Goal: Task Accomplishment & Management: Complete application form

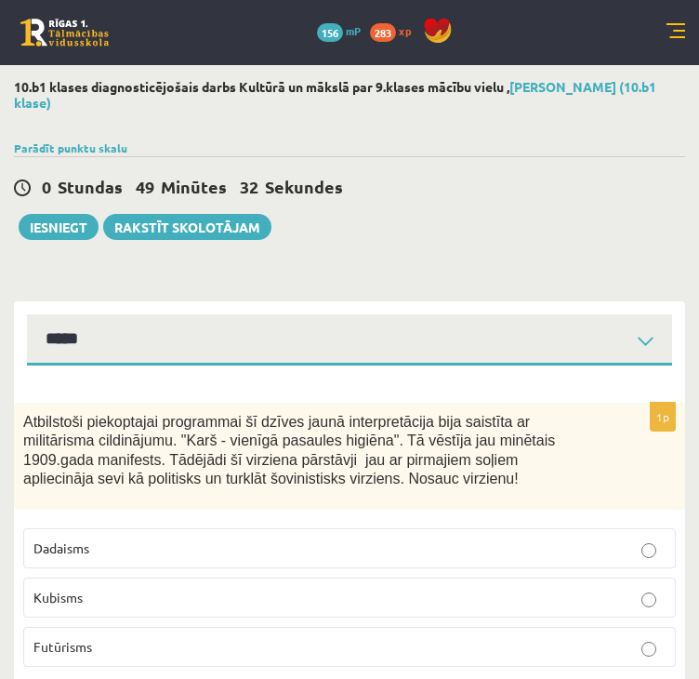
select select "**********"
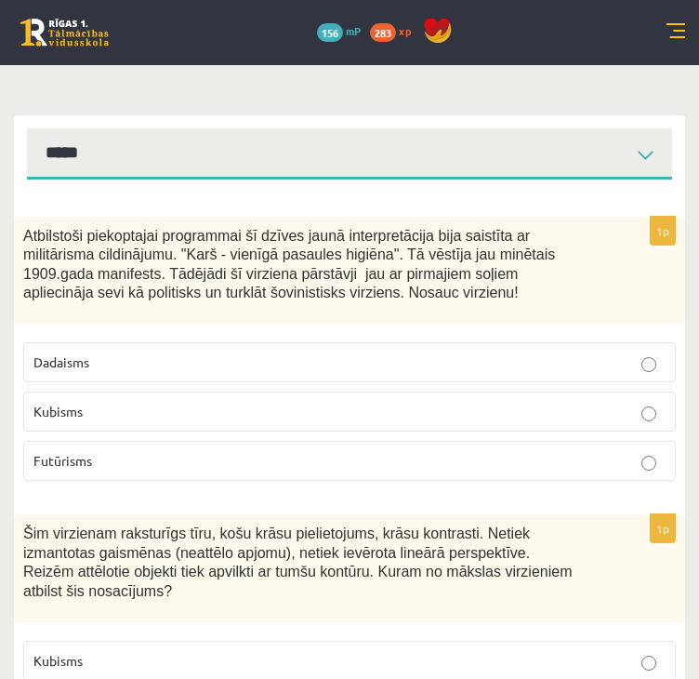
click at [63, 452] on span "Futūrisms" at bounding box center [62, 460] width 59 height 17
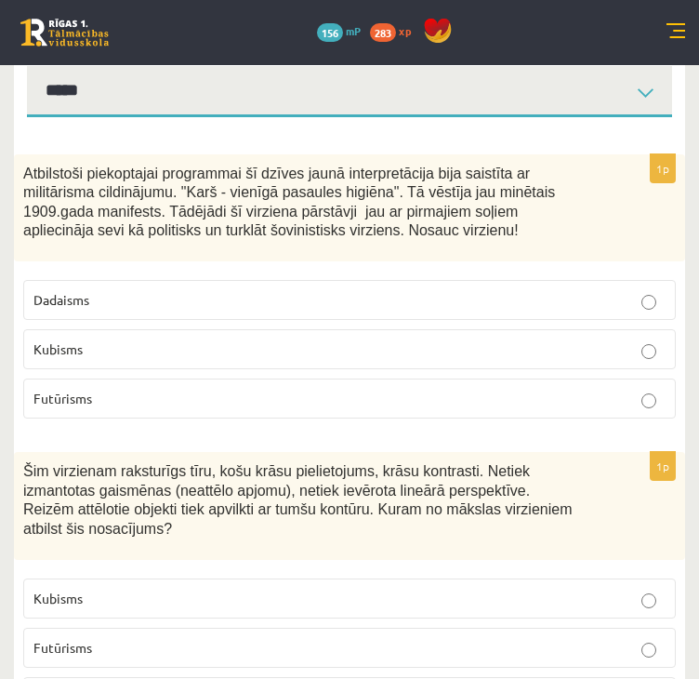
scroll to position [372, 0]
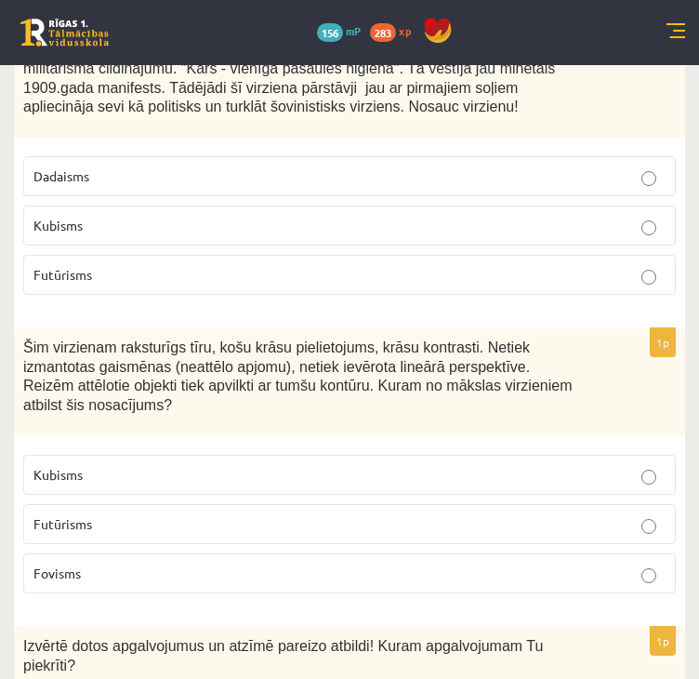
click at [86, 564] on p "Fovisms" at bounding box center [349, 574] width 632 height 20
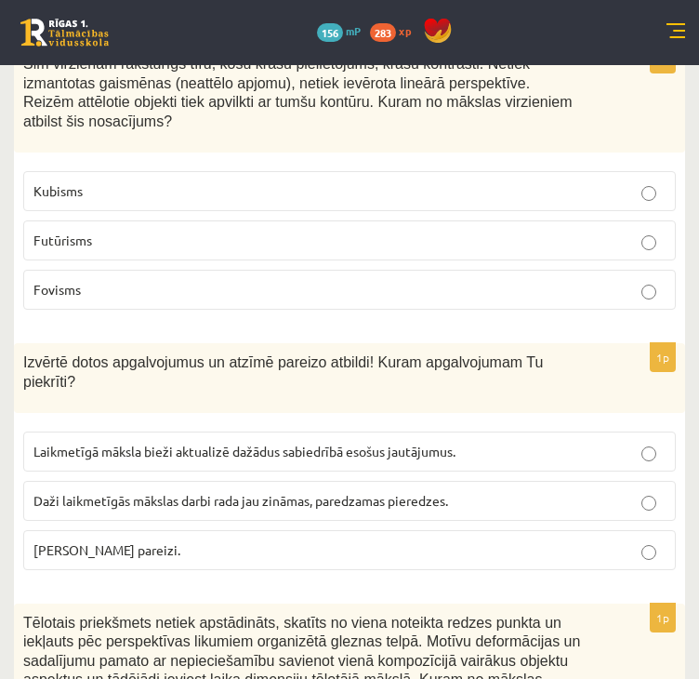
scroll to position [651, 0]
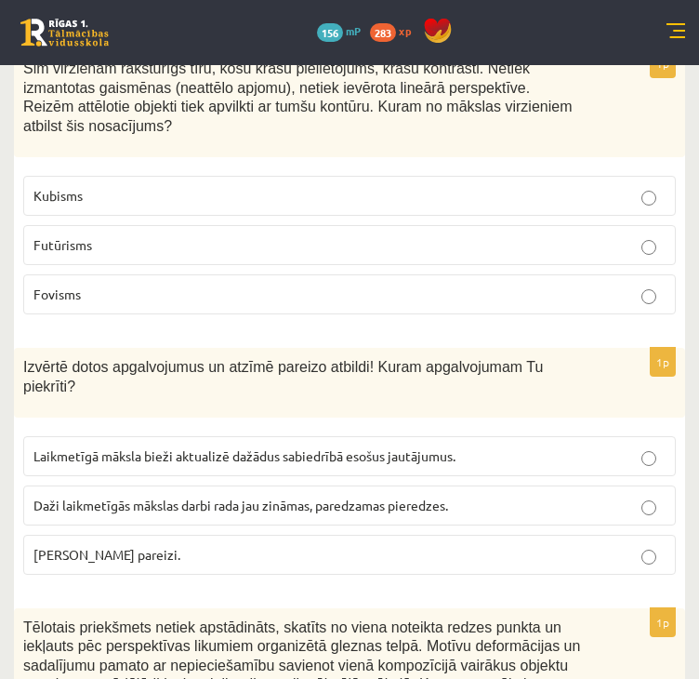
click at [190, 446] on p "Laikmetīgā māksla bieži aktualizē dažādus sabiedrībā esošus jautājumus." at bounding box center [349, 456] width 632 height 20
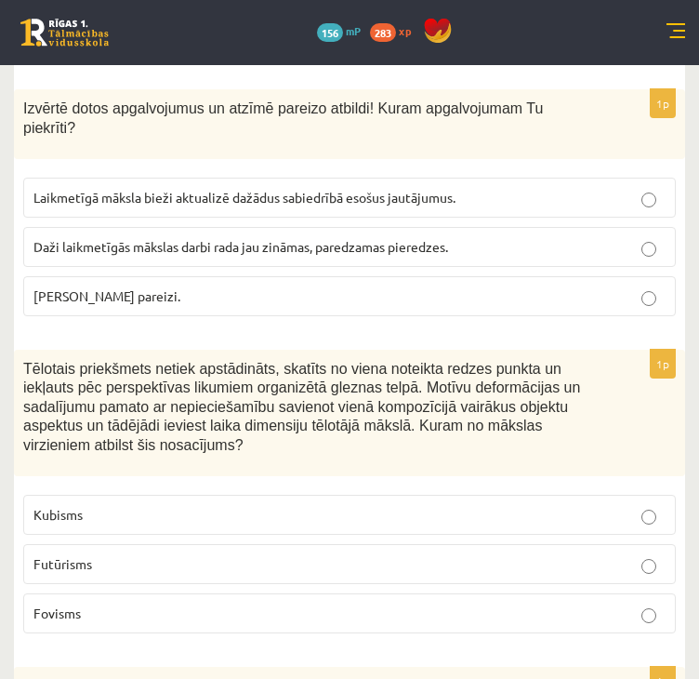
scroll to position [930, 0]
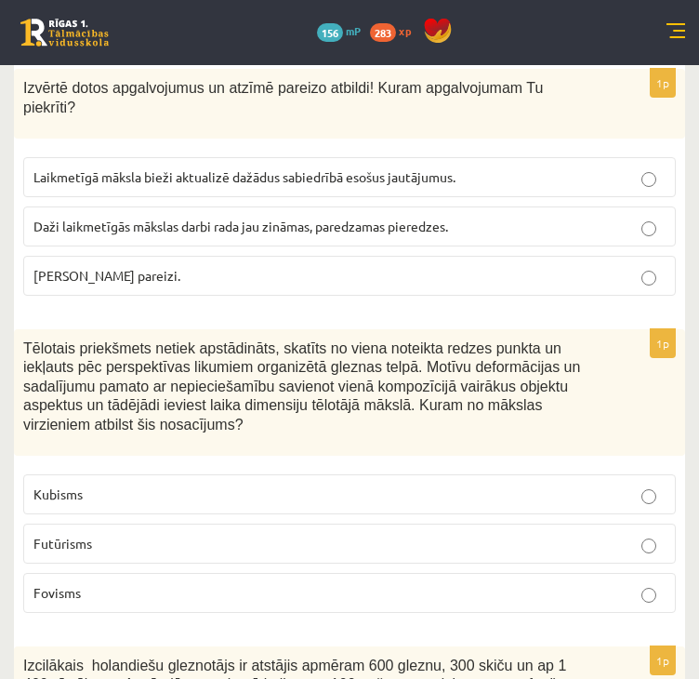
click at [140, 474] on label "Kubisms" at bounding box center [349, 494] width 653 height 40
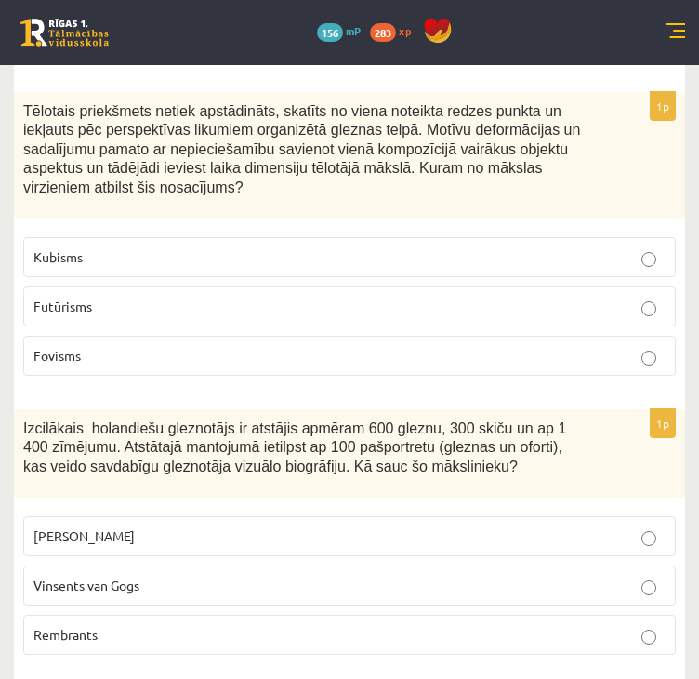
scroll to position [1209, 0]
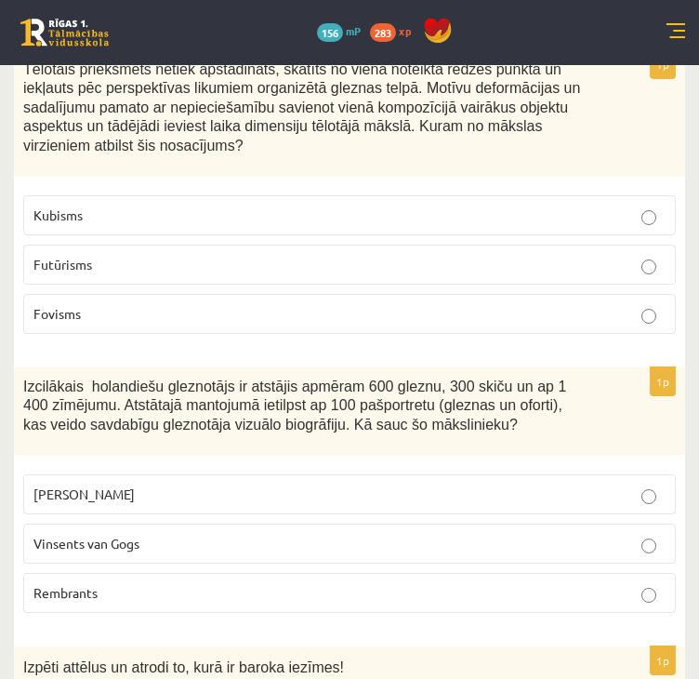
click at [89, 584] on span "Rembrants" at bounding box center [65, 592] width 64 height 17
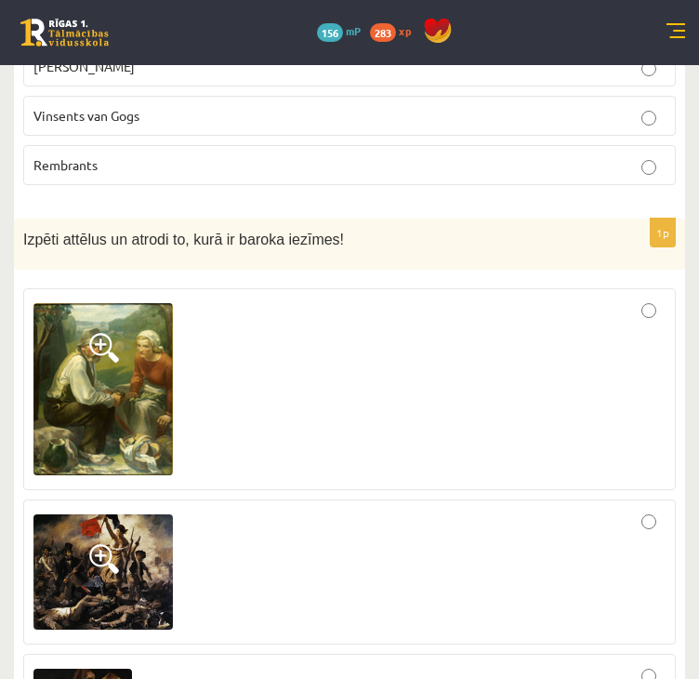
scroll to position [1674, 0]
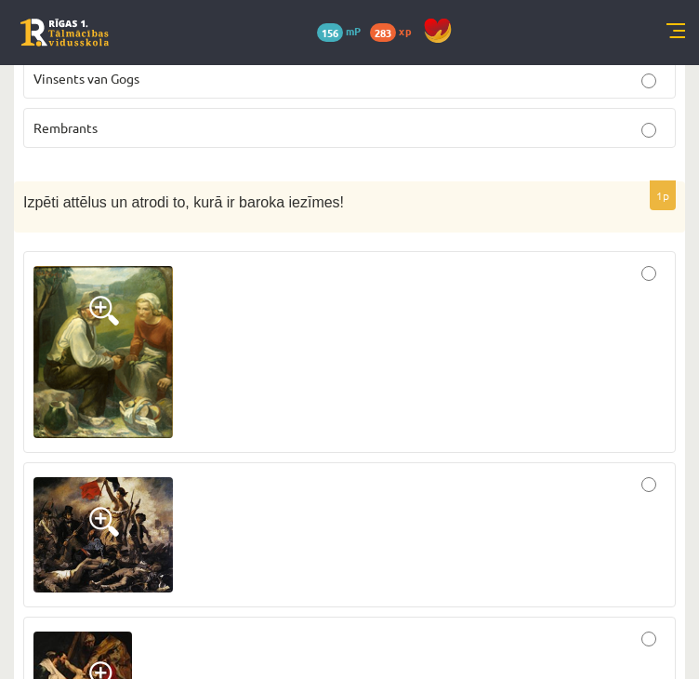
click at [661, 472] on div at bounding box center [349, 534] width 632 height 125
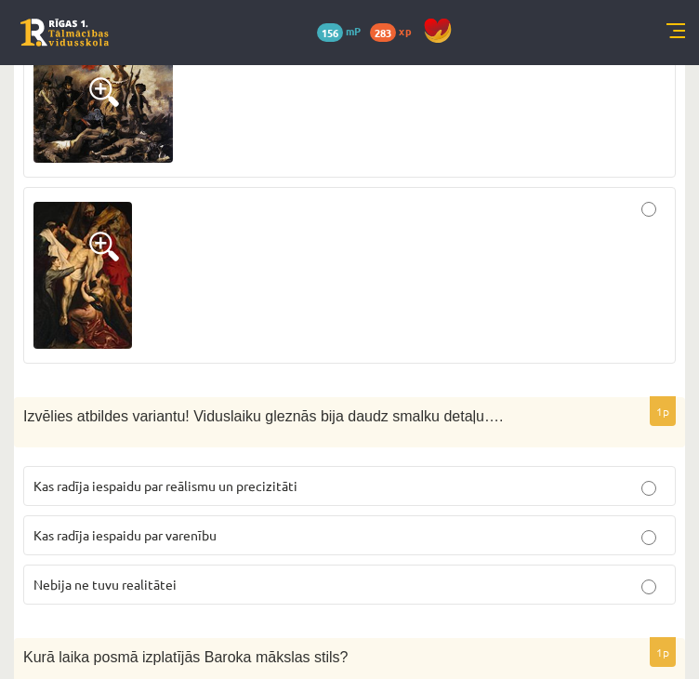
scroll to position [2139, 0]
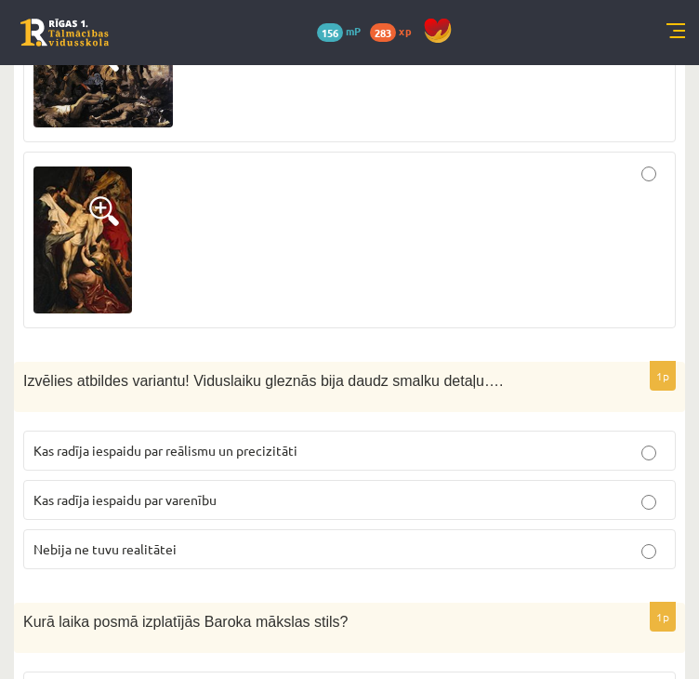
click at [175, 442] on span "Kas radīja iespaidu par reālismu un precizitāti" at bounding box center [165, 450] width 264 height 17
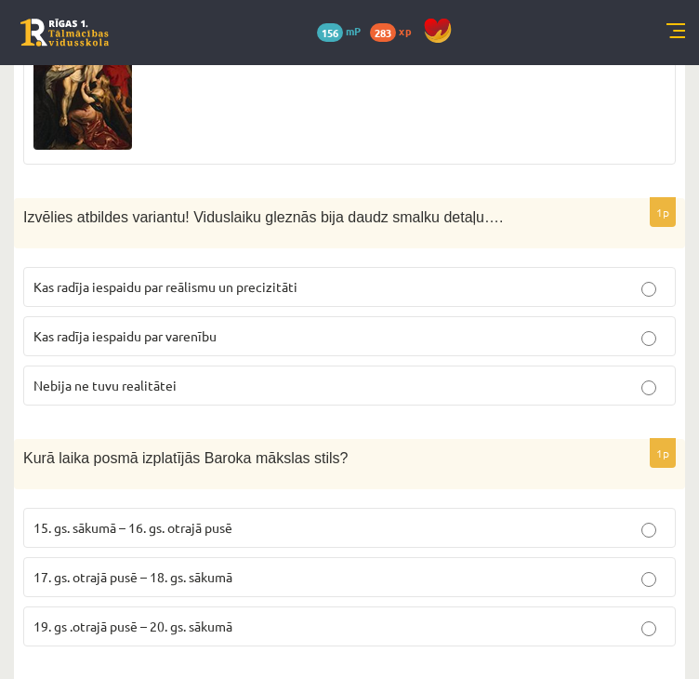
scroll to position [2325, 0]
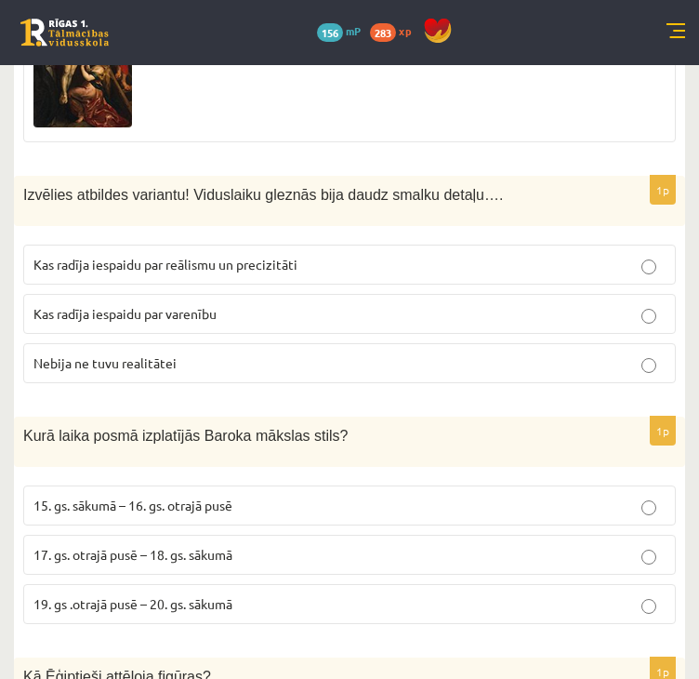
click at [148, 546] on span "17. gs. otrajā pusē – 18. gs. sākumā" at bounding box center [132, 554] width 199 height 17
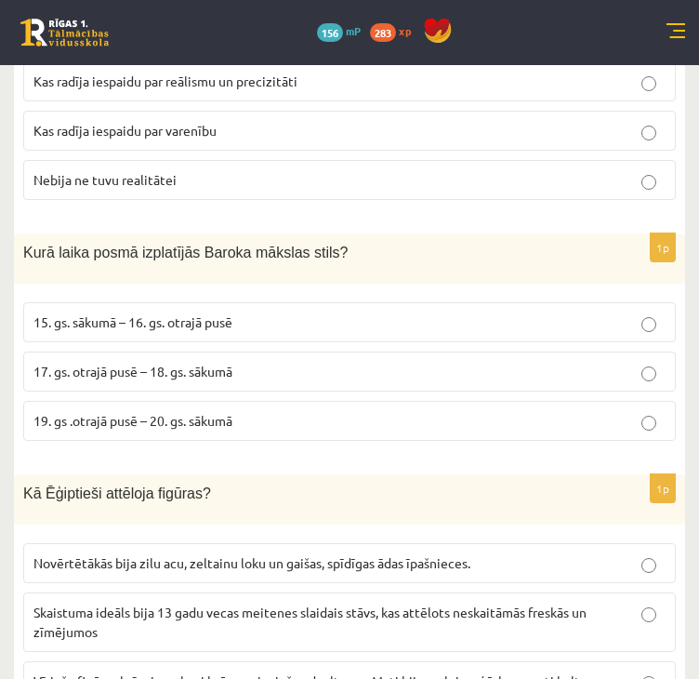
scroll to position [2511, 0]
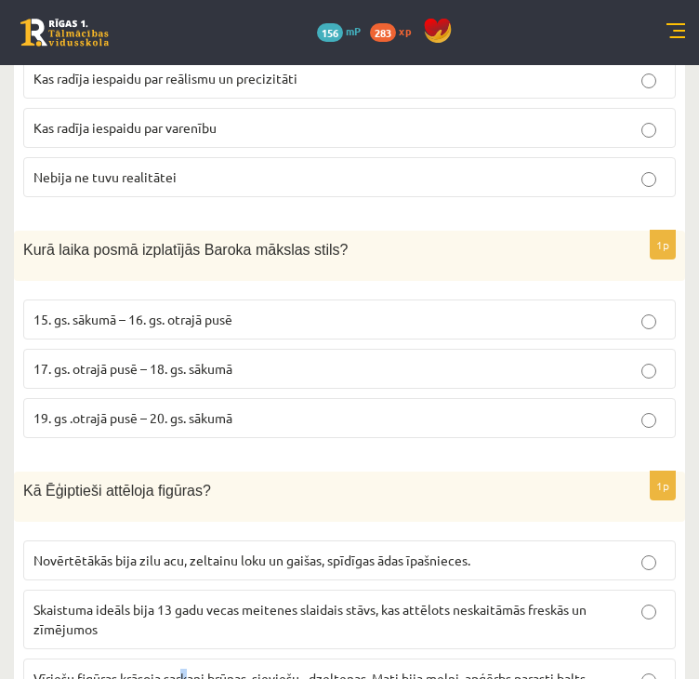
drag, startPoint x: 190, startPoint y: 625, endPoint x: 179, endPoint y: 624, distance: 10.3
click at [183, 658] on label "Vīriešu figūras krāsoja sarkani brūnas, sieviešu - dzeltenas. Mati bija melni, …" at bounding box center [349, 678] width 653 height 40
click at [169, 669] on p "Vīriešu figūras krāsoja sarkani brūnas, sieviešu - dzeltenas. Mati bija melni, …" at bounding box center [349, 679] width 632 height 20
click at [246, 658] on label "Vīriešu figūras krāsoja sarkani brūnas, sieviešu - dzeltenas. Mati bija melni, …" at bounding box center [349, 678] width 653 height 40
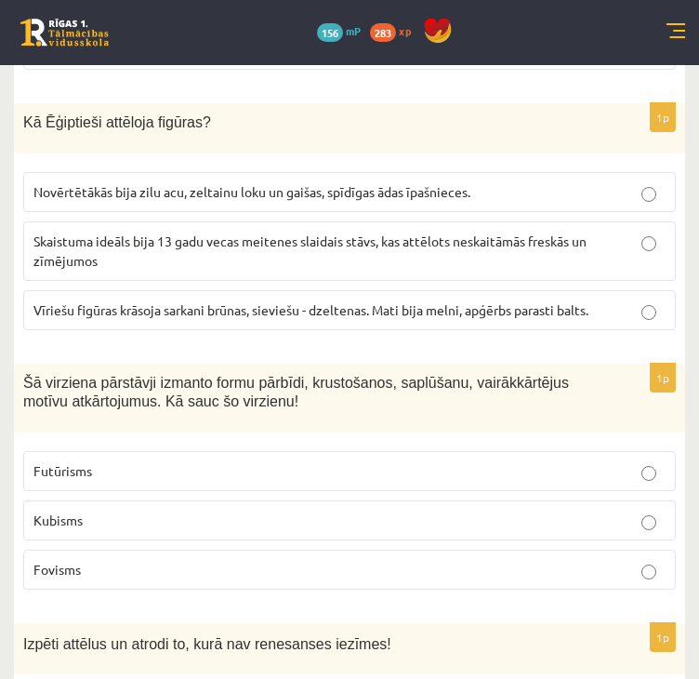
scroll to position [2883, 0]
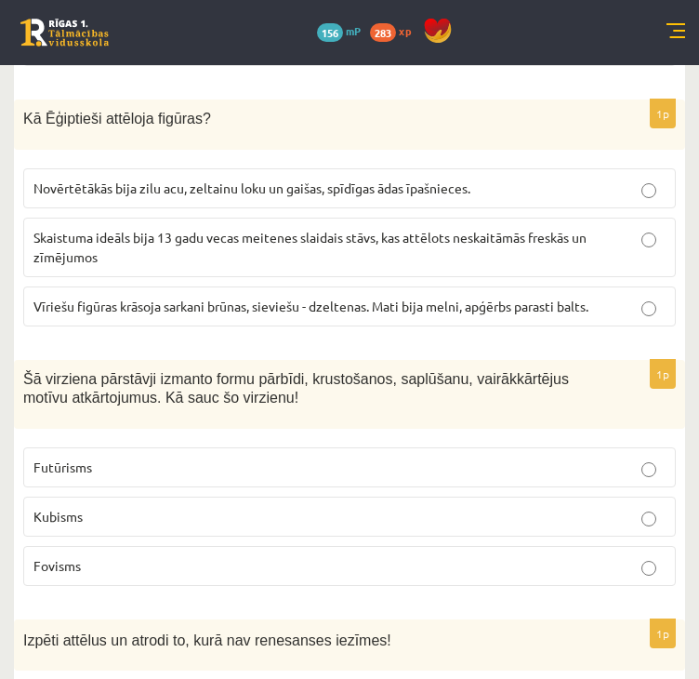
click at [85, 507] on p "Kubisms" at bounding box center [349, 517] width 632 height 20
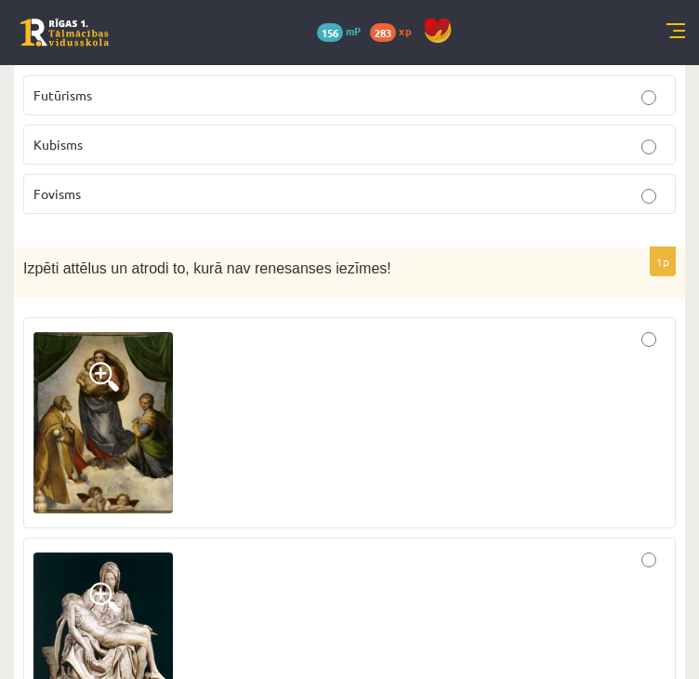
scroll to position [3441, 0]
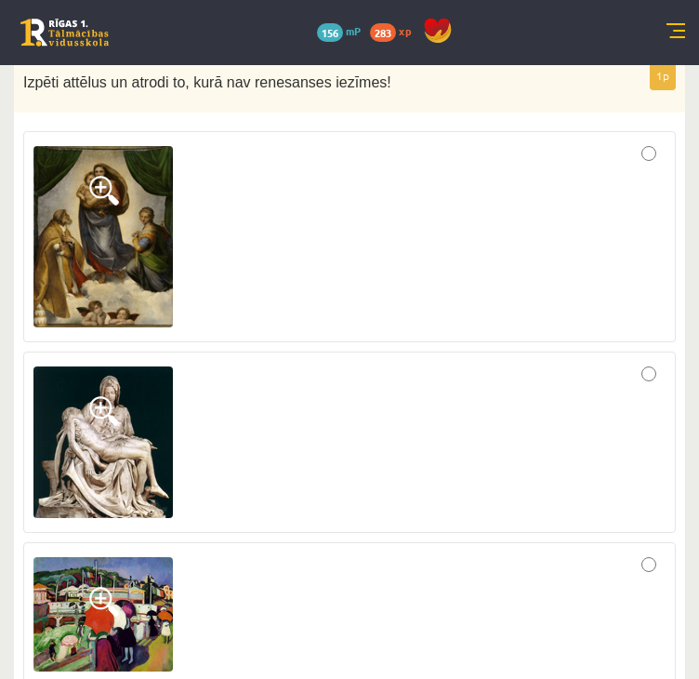
click at [644, 552] on div at bounding box center [349, 614] width 632 height 124
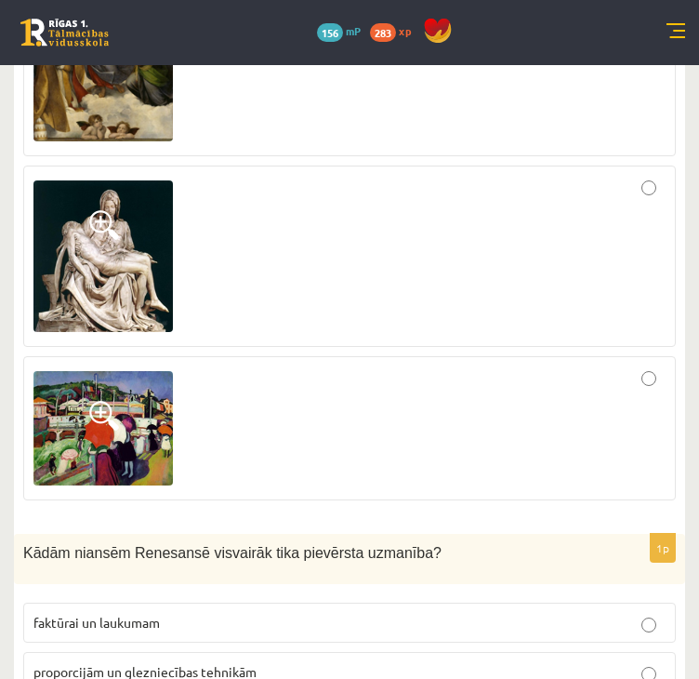
scroll to position [3813, 0]
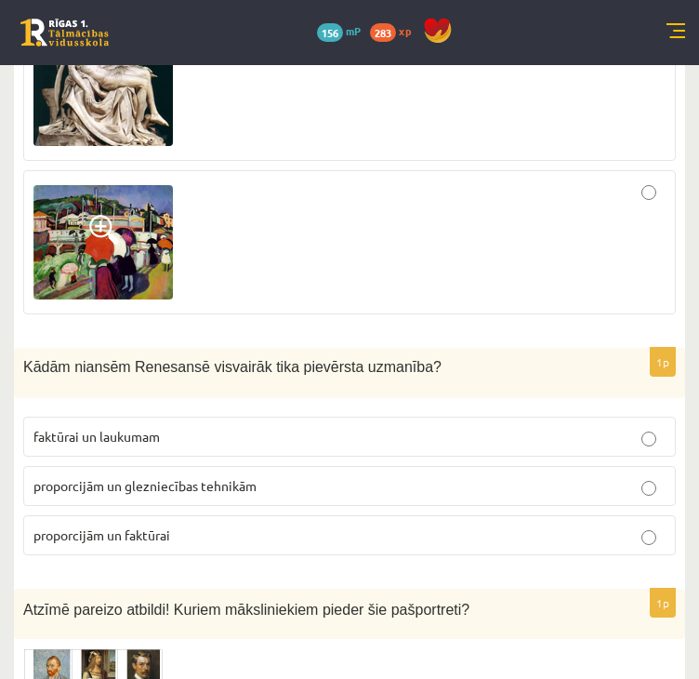
click at [155, 466] on label "proporcijām un glezniecības tehnikām" at bounding box center [349, 486] width 653 height 40
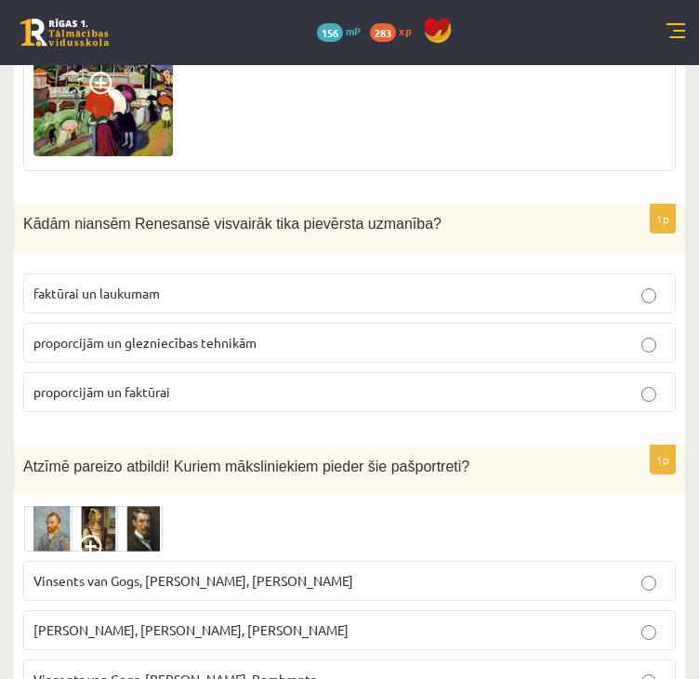
scroll to position [3999, 0]
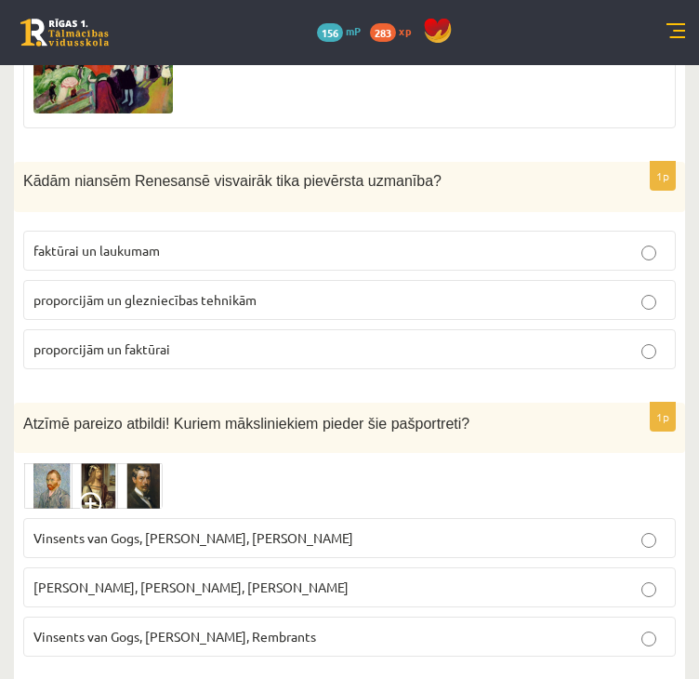
click at [175, 628] on span "Vinsents van Gogs, [PERSON_NAME], Rembrants" at bounding box center [174, 636] width 283 height 17
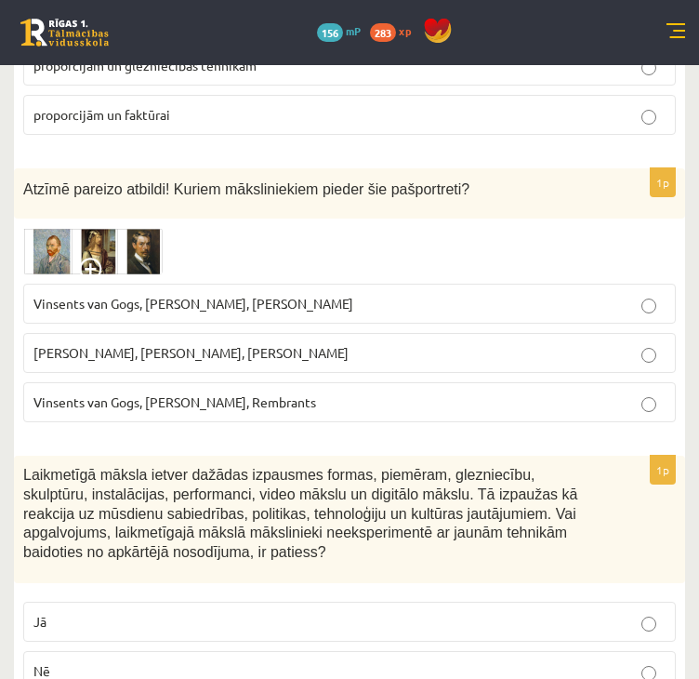
scroll to position [4278, 0]
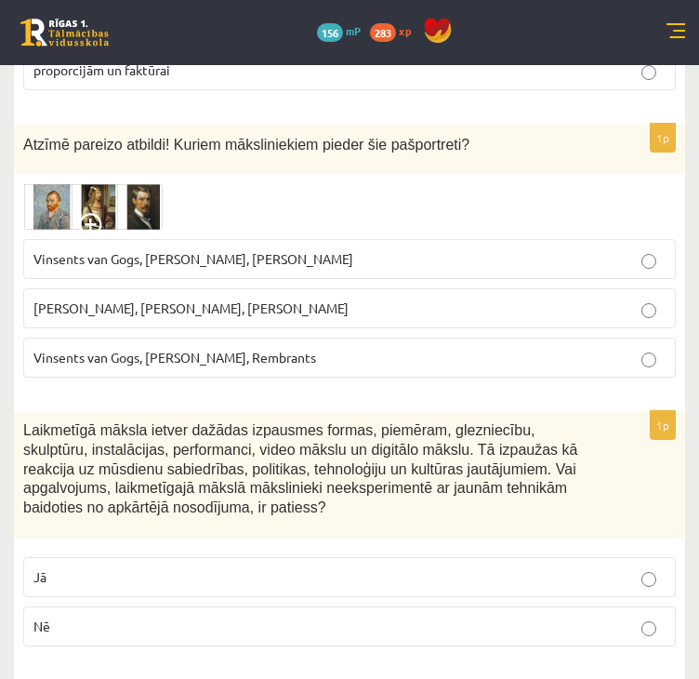
click at [66, 617] on p "Nē" at bounding box center [349, 627] width 632 height 20
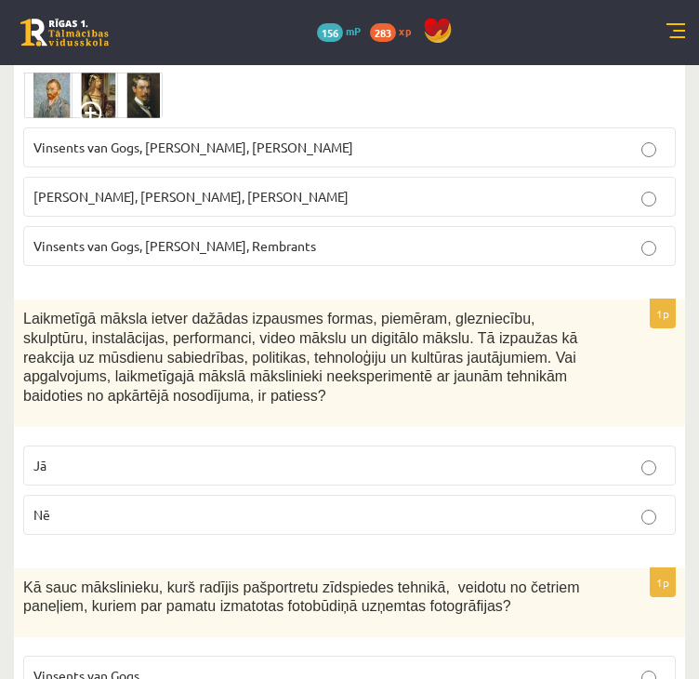
scroll to position [4464, 0]
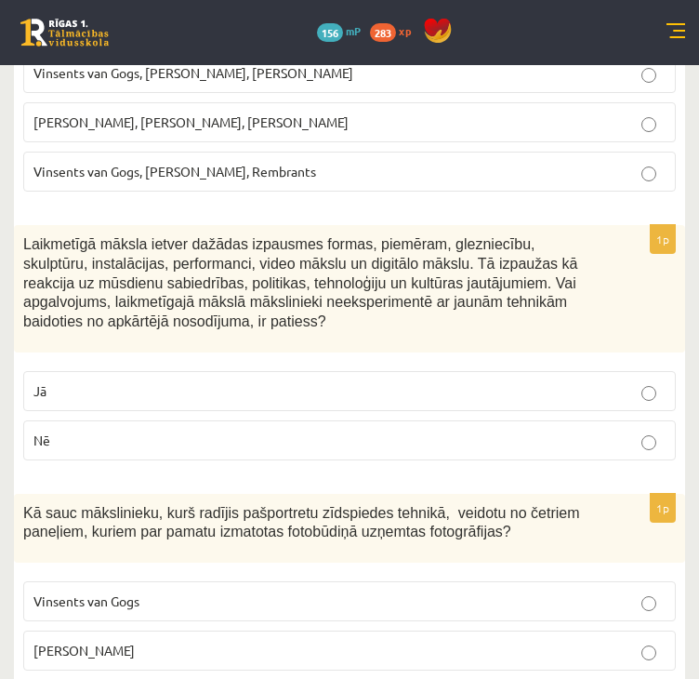
click at [126, 641] on p "[PERSON_NAME]" at bounding box center [349, 651] width 632 height 20
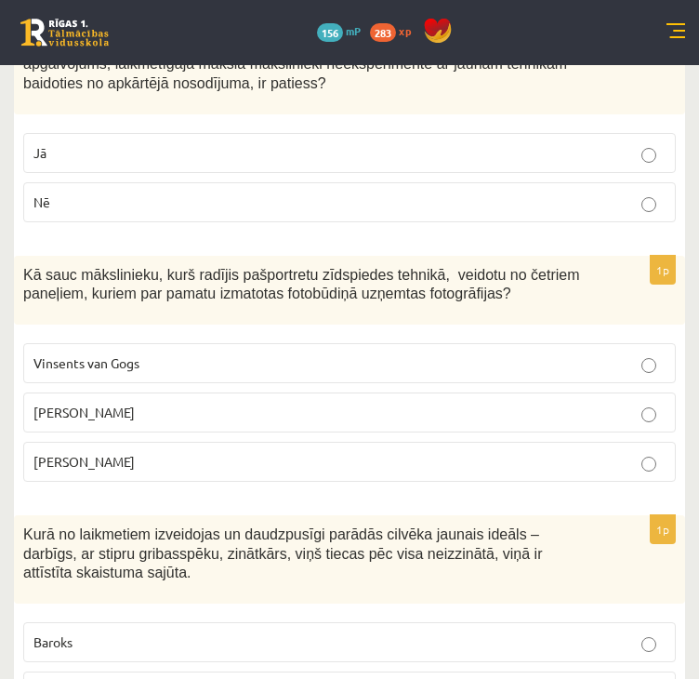
scroll to position [4743, 0]
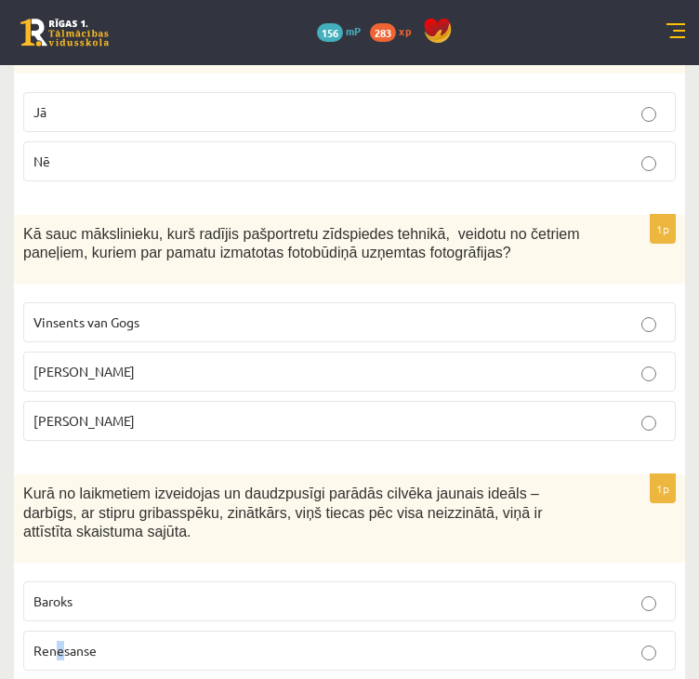
click at [60, 631] on label "Renesanse" at bounding box center [349, 651] width 653 height 40
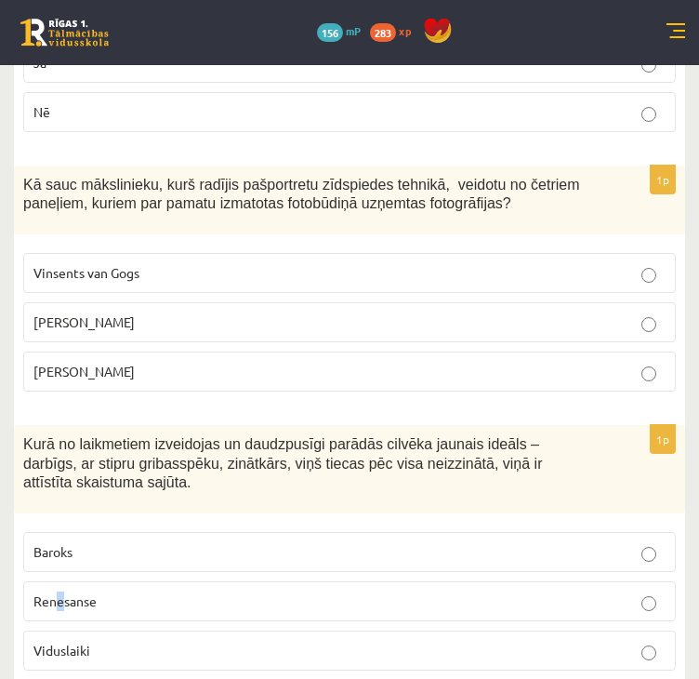
scroll to position [4836, 0]
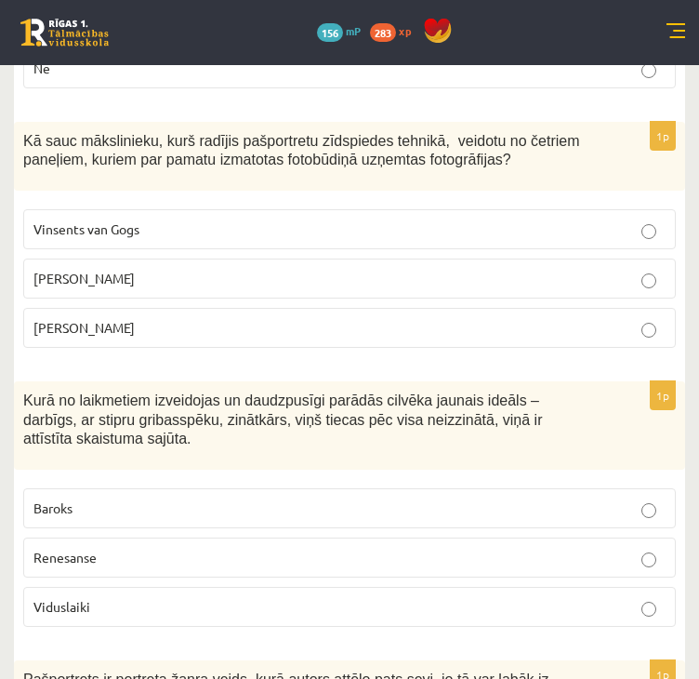
click at [198, 548] on p "Renesanse" at bounding box center [349, 558] width 632 height 20
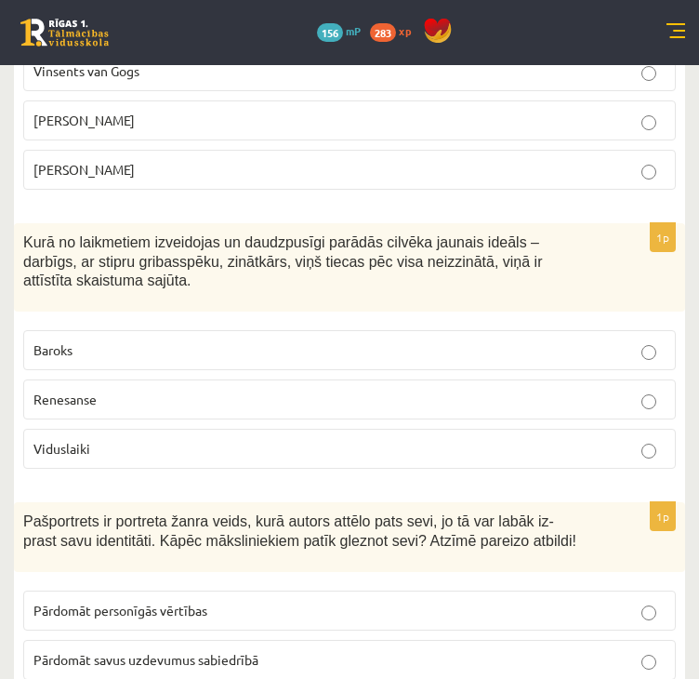
scroll to position [5022, 0]
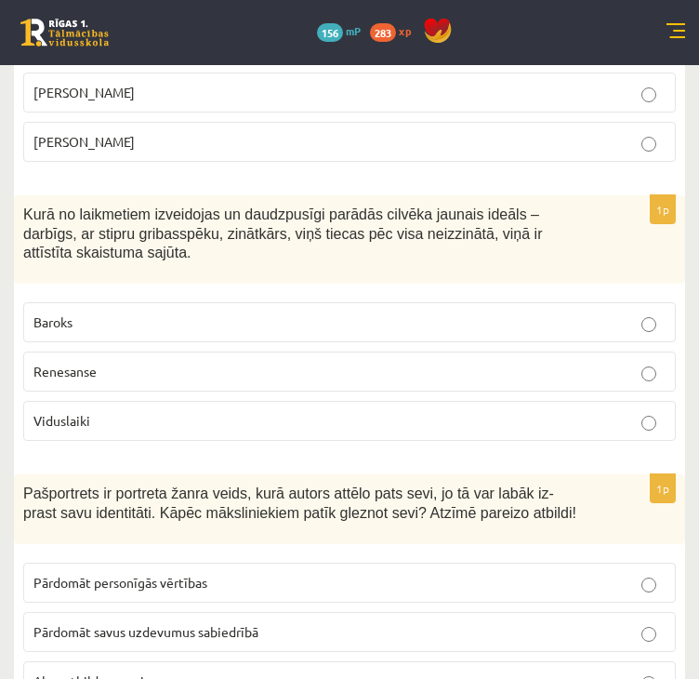
click at [134, 672] on span "Abas atbildes pareizas." at bounding box center [99, 680] width 132 height 17
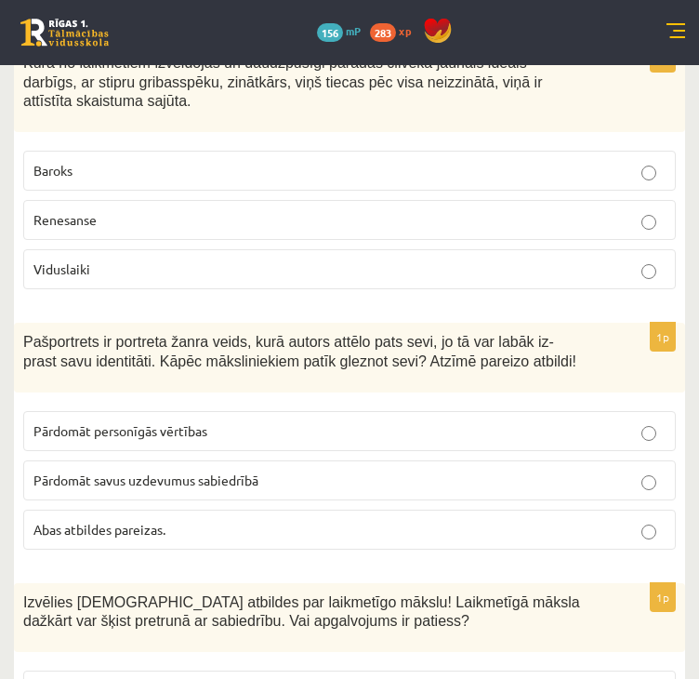
scroll to position [5394, 0]
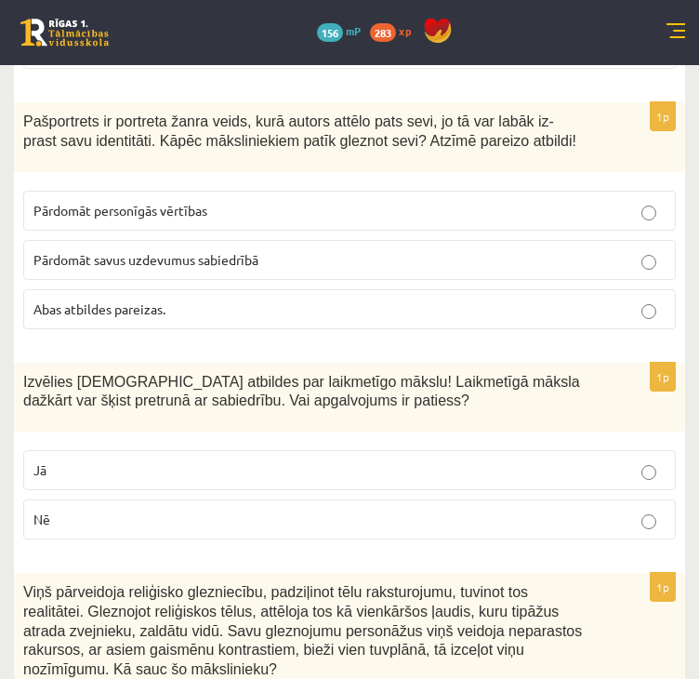
click at [86, 460] on p "Jā" at bounding box center [349, 470] width 632 height 20
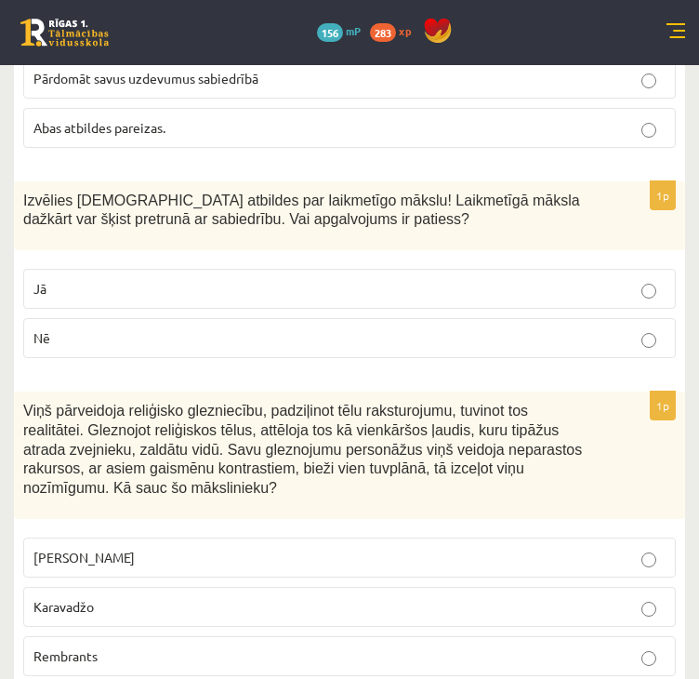
scroll to position [5580, 0]
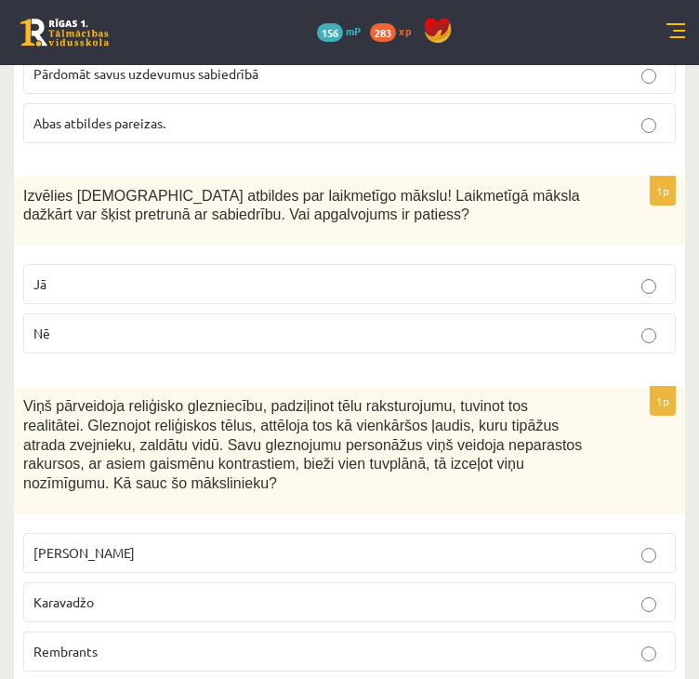
click at [82, 593] on span "Karavadžo" at bounding box center [63, 601] width 60 height 17
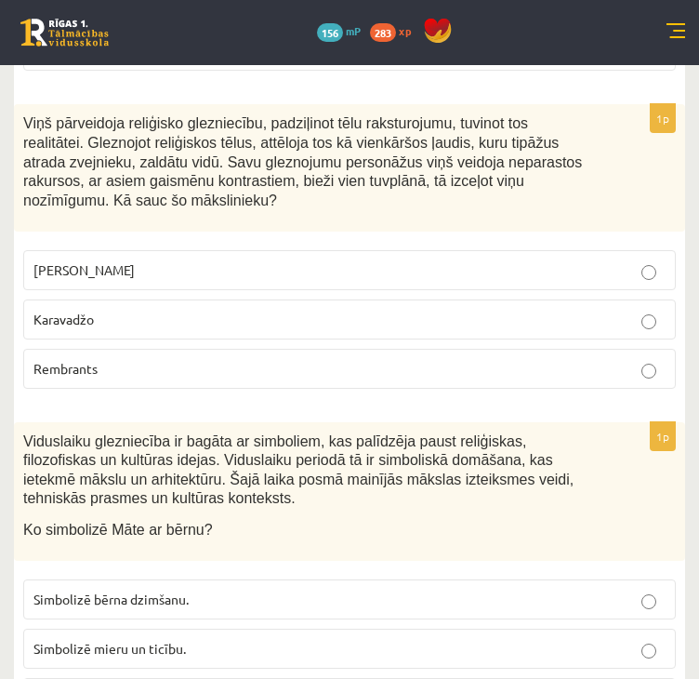
scroll to position [5952, 0]
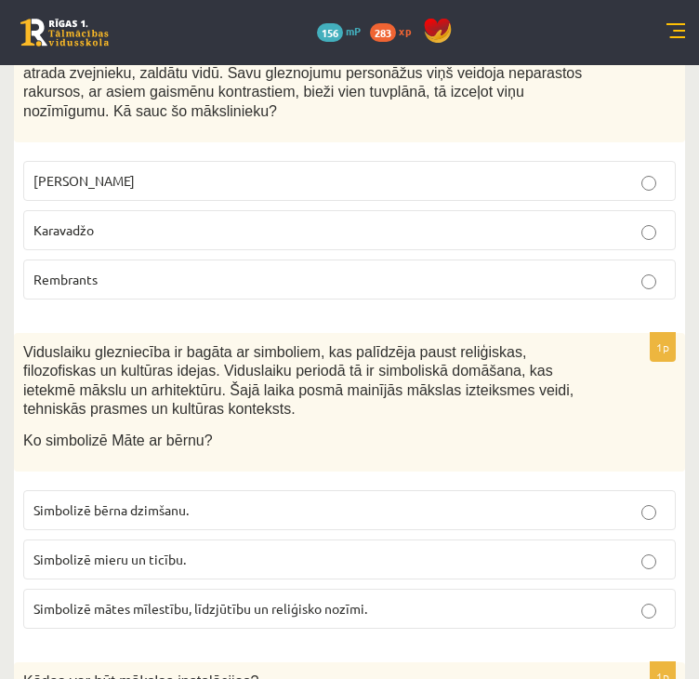
click at [104, 600] on span "Simbolizē mātes mīlestību, līdzjūtību un reliģisko nozīmi." at bounding box center [200, 608] width 334 height 17
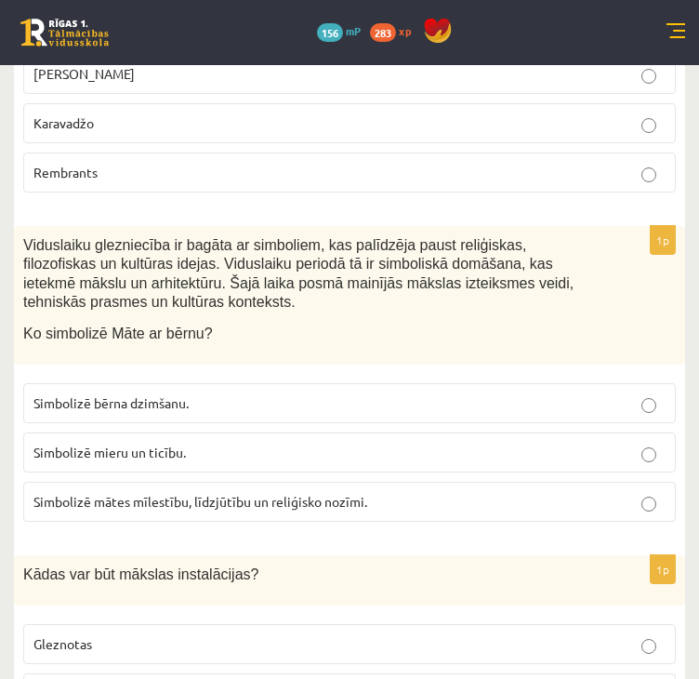
scroll to position [6138, 0]
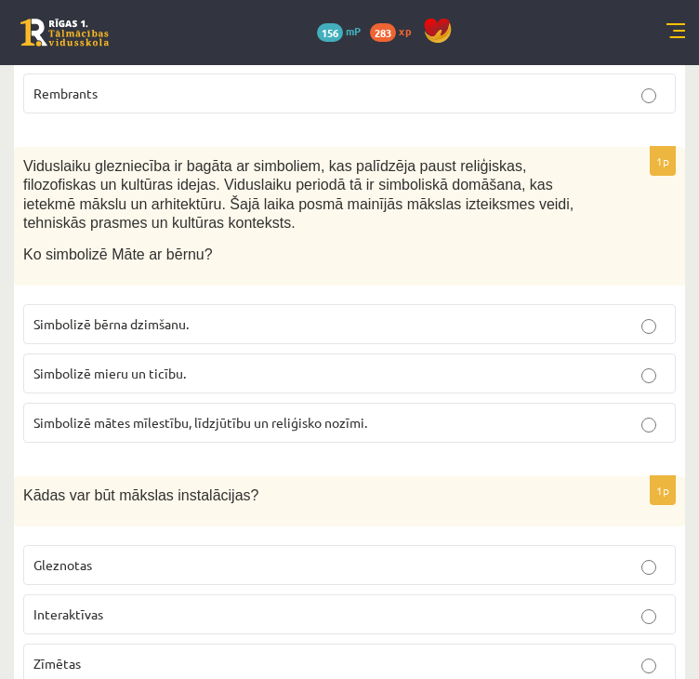
click at [61, 594] on label "Interaktīvas" at bounding box center [349, 614] width 653 height 40
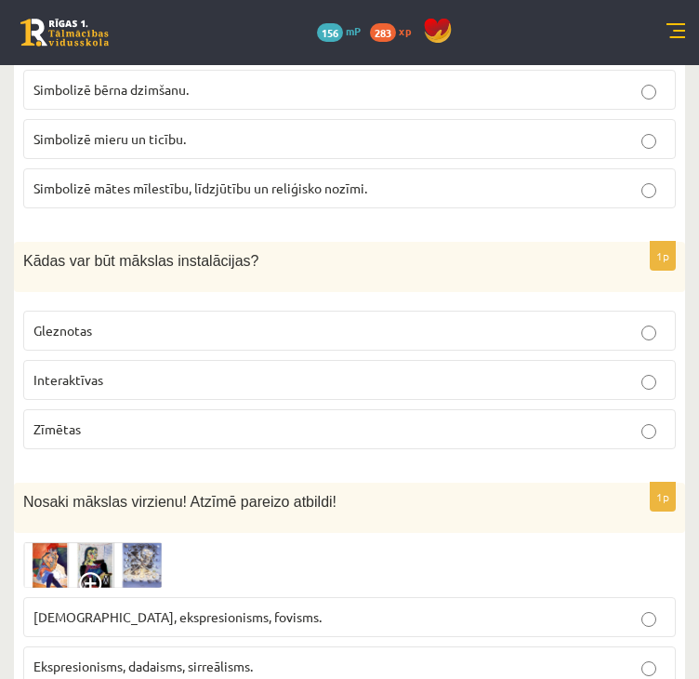
scroll to position [6417, 0]
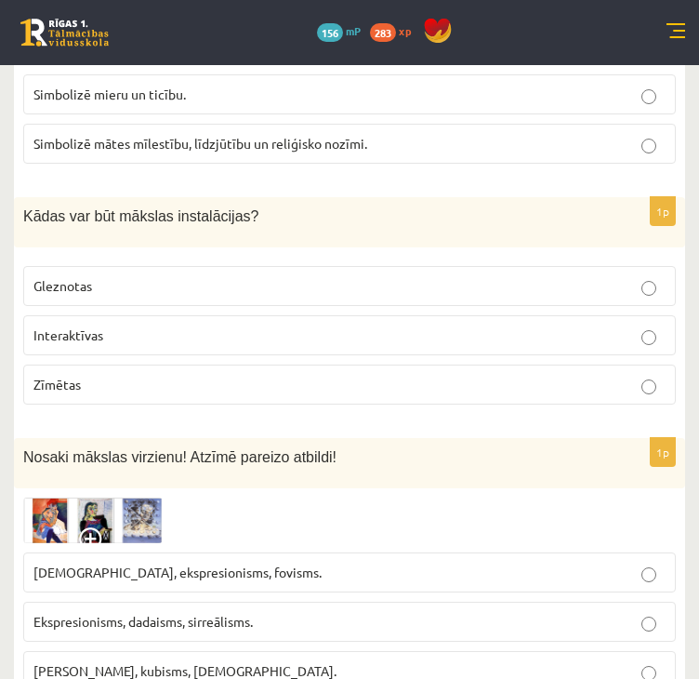
click at [115, 612] on p "Ekspresionisms, dadaisms, sirreālisms." at bounding box center [349, 622] width 632 height 20
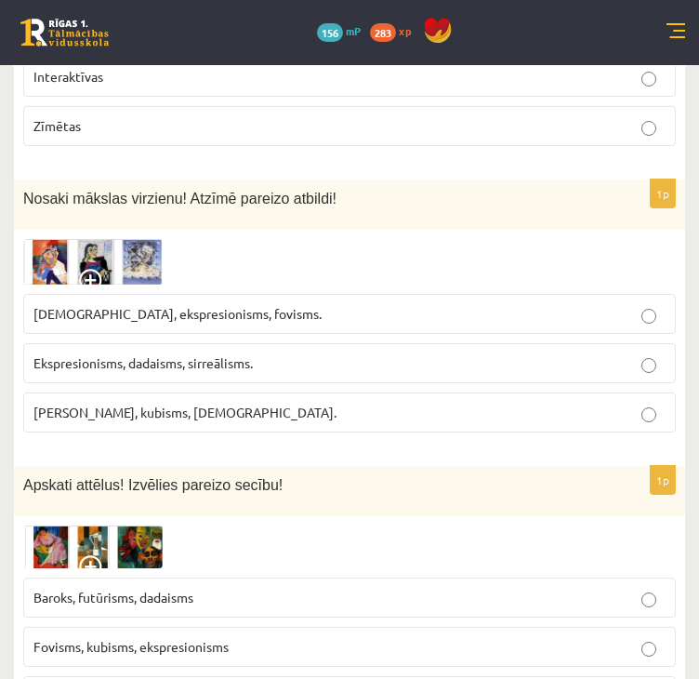
scroll to position [6696, 0]
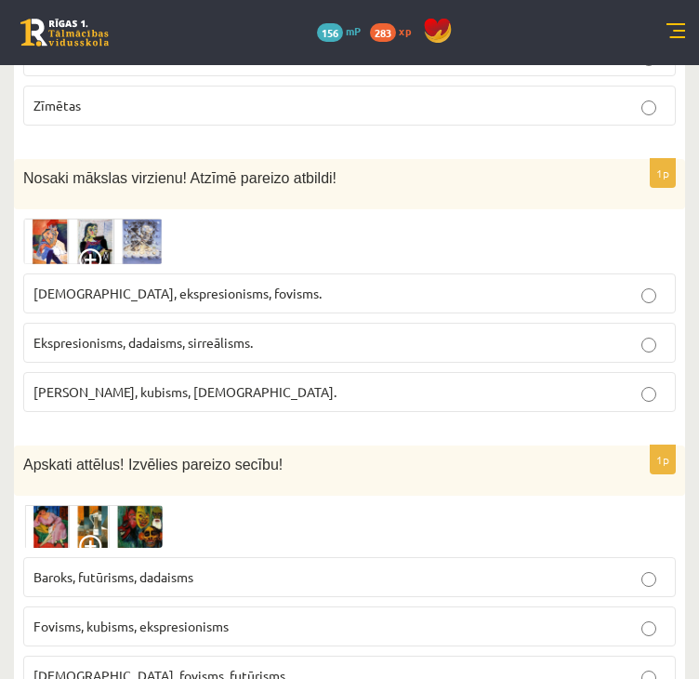
click at [129, 667] on span "[DEMOGRAPHIC_DATA], fovisms, futūrisms" at bounding box center [159, 675] width 252 height 17
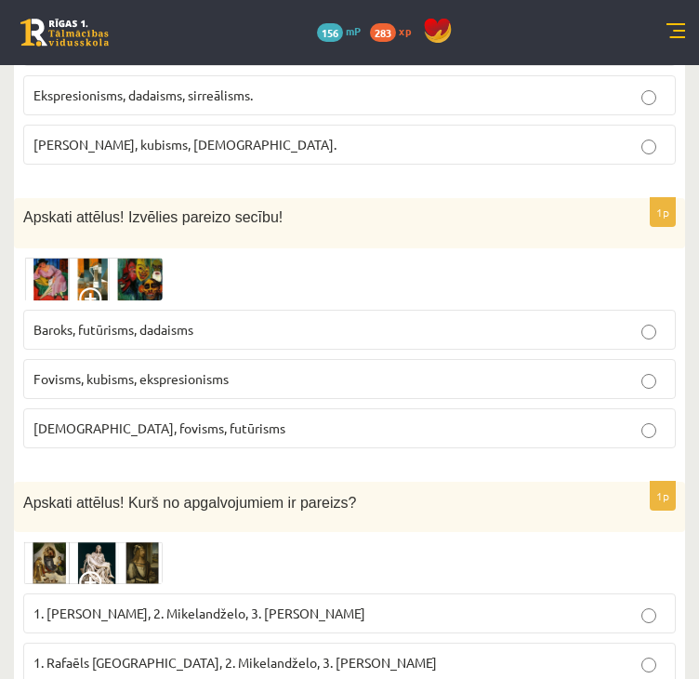
scroll to position [6975, 0]
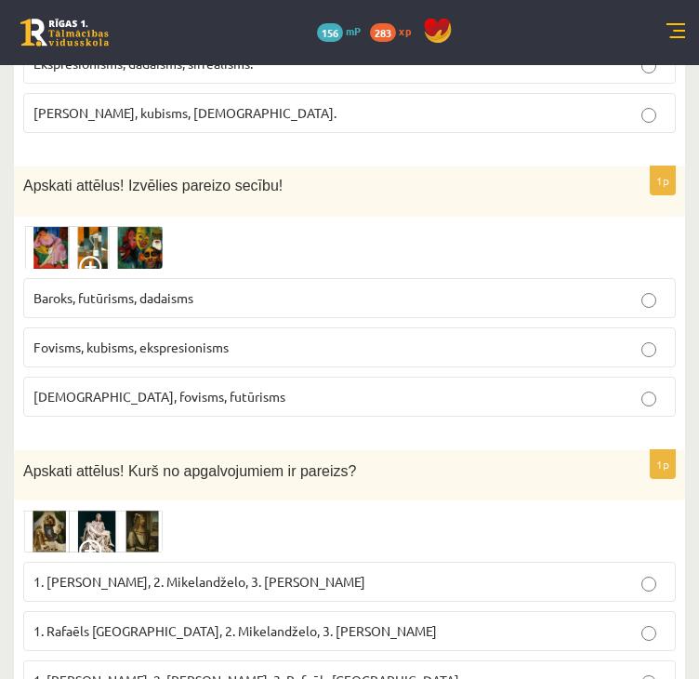
click at [187, 621] on p "1. Rafaēls [GEOGRAPHIC_DATA], 2. Mikelandželo, 3. [PERSON_NAME]" at bounding box center [349, 631] width 632 height 20
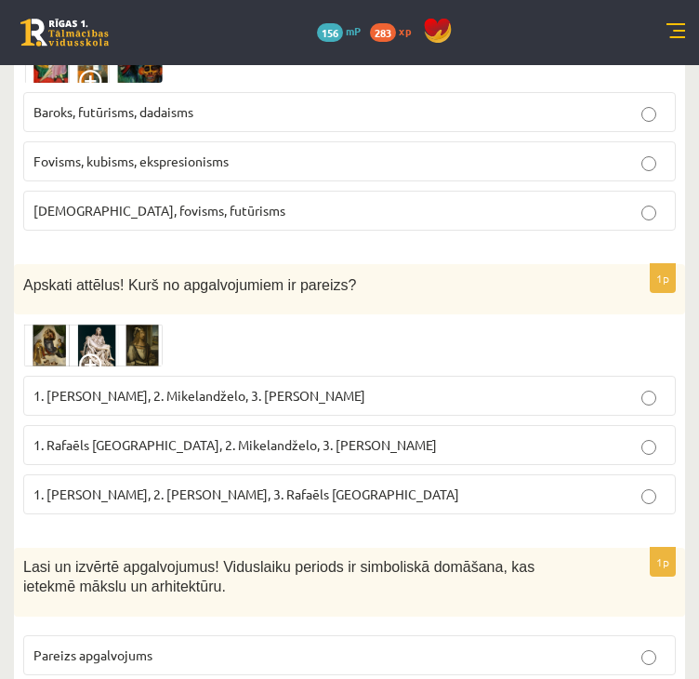
scroll to position [7254, 0]
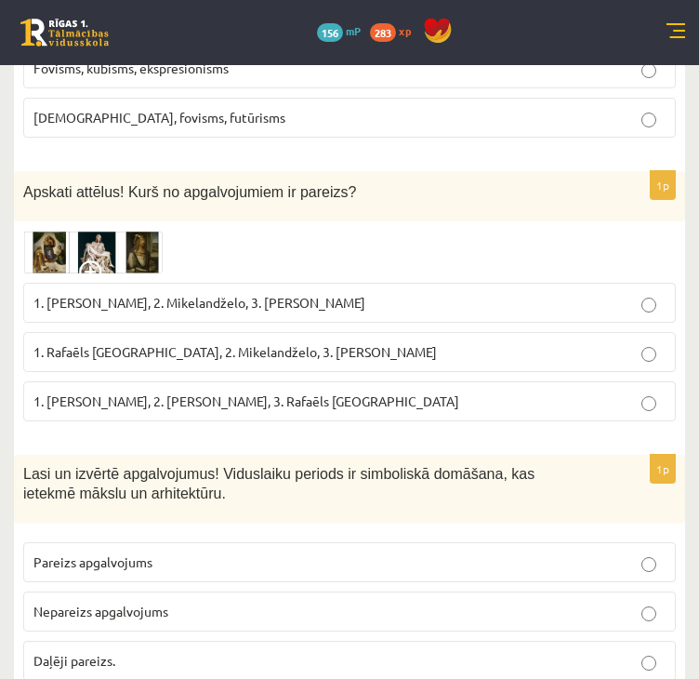
click at [150, 553] on span "Pareizs apgalvojums" at bounding box center [92, 561] width 119 height 17
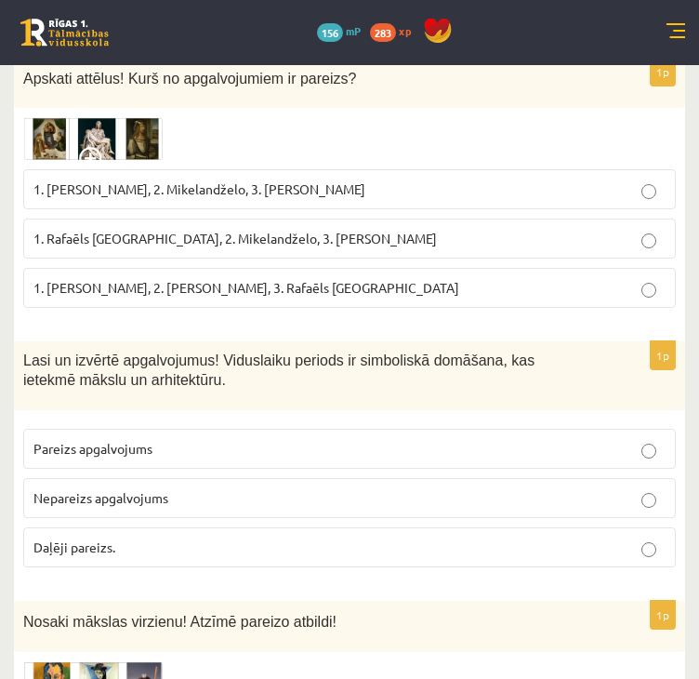
scroll to position [7533, 0]
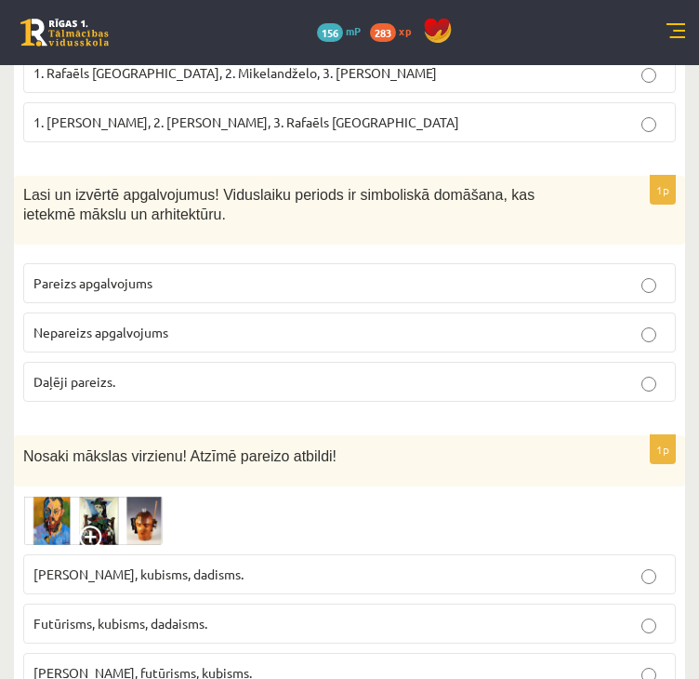
click at [122, 604] on label "Futūrisms, kubisms, dadaisms." at bounding box center [349, 624] width 653 height 40
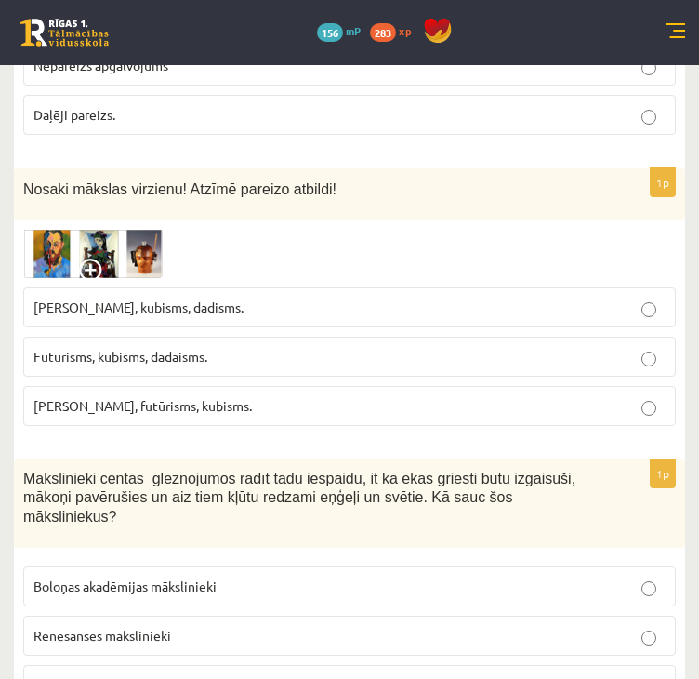
scroll to position [7812, 0]
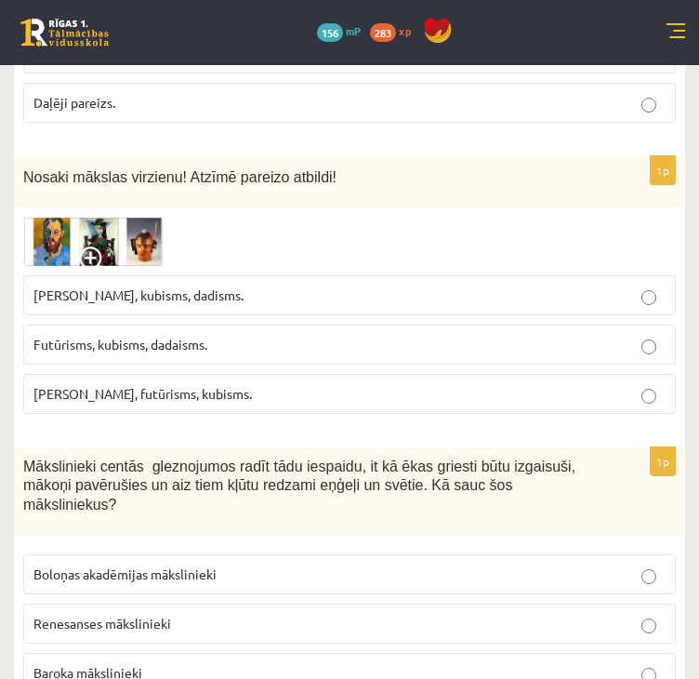
click at [111, 664] on span "Baroka mākslinieki" at bounding box center [87, 672] width 109 height 17
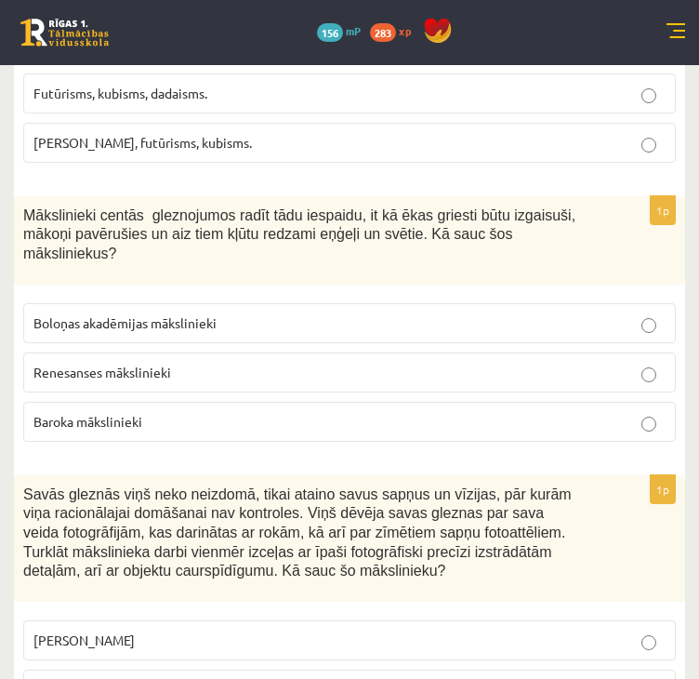
scroll to position [8091, 0]
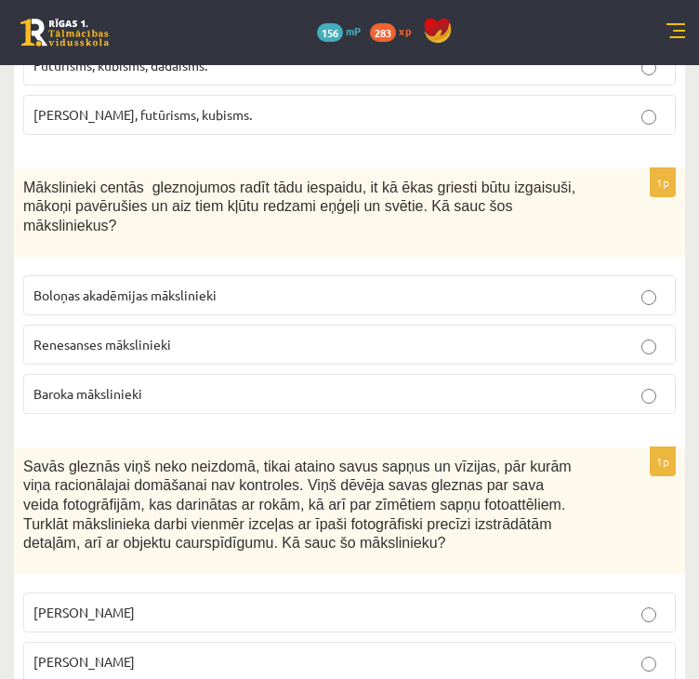
click at [149, 642] on label "[PERSON_NAME]" at bounding box center [349, 662] width 653 height 40
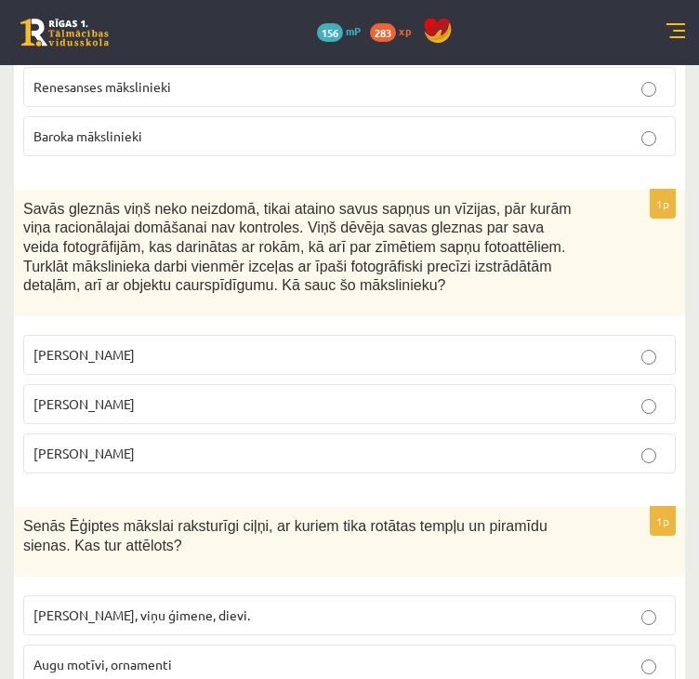
scroll to position [8370, 0]
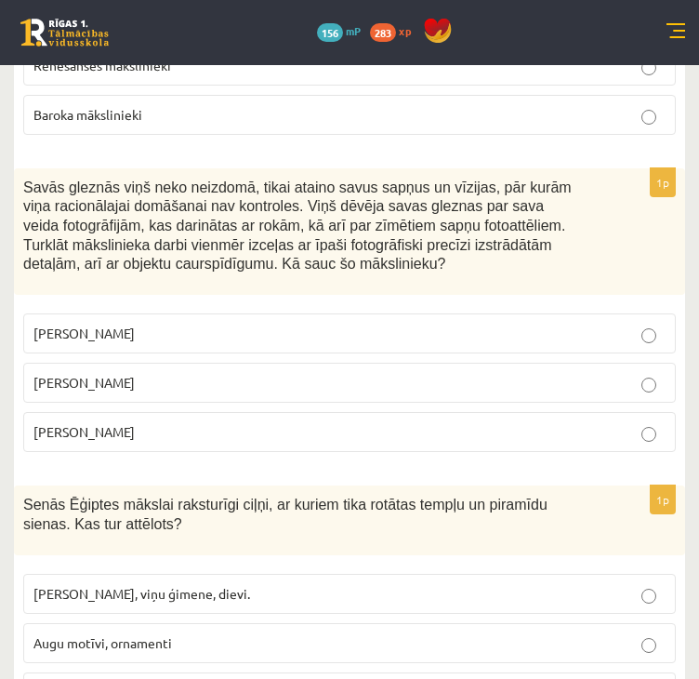
click at [172, 585] on span "[PERSON_NAME], viņu ģimene, dievi." at bounding box center [141, 593] width 217 height 17
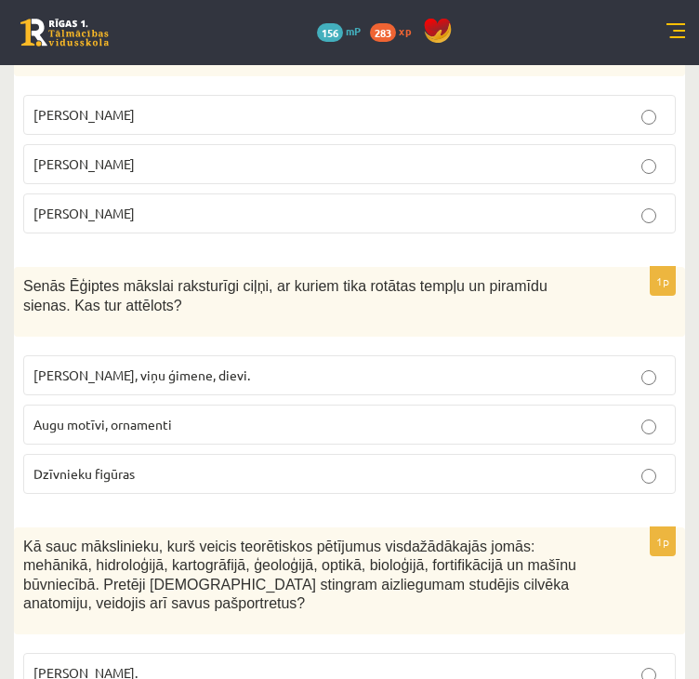
scroll to position [8616, 0]
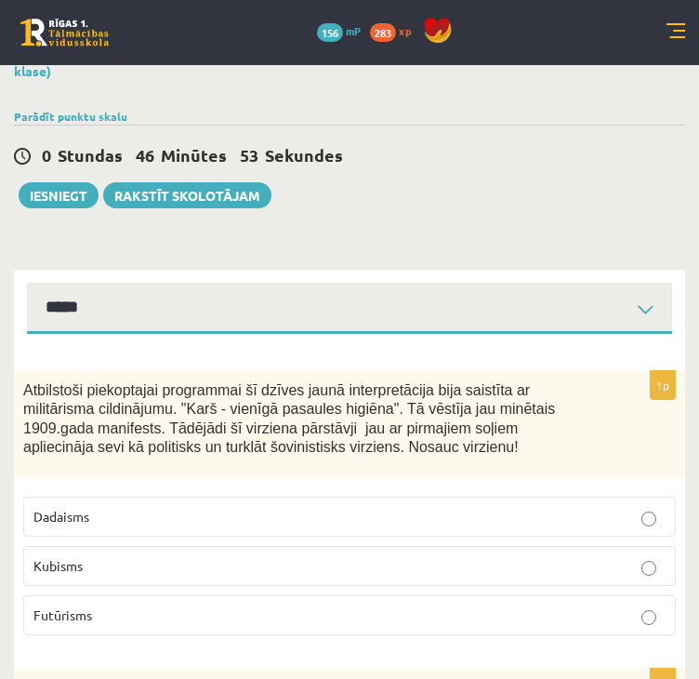
scroll to position [0, 0]
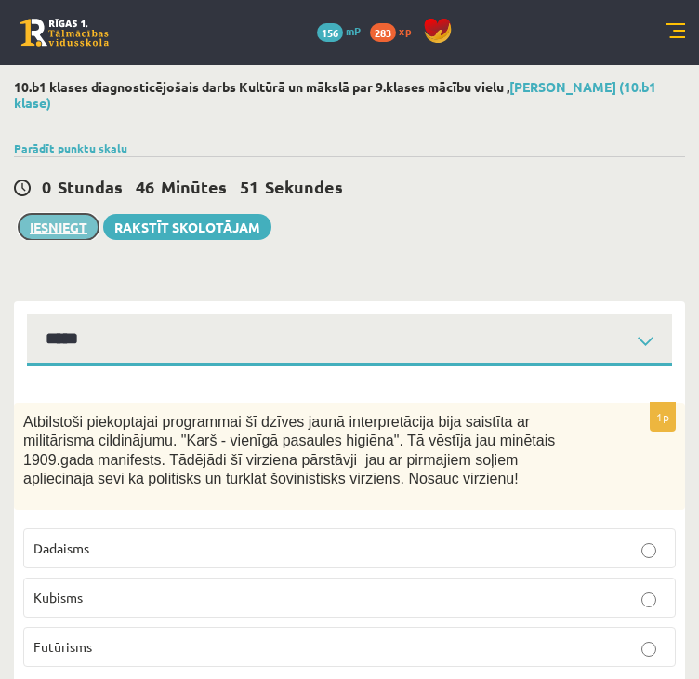
click at [57, 225] on button "Iesniegt" at bounding box center [59, 227] width 80 height 26
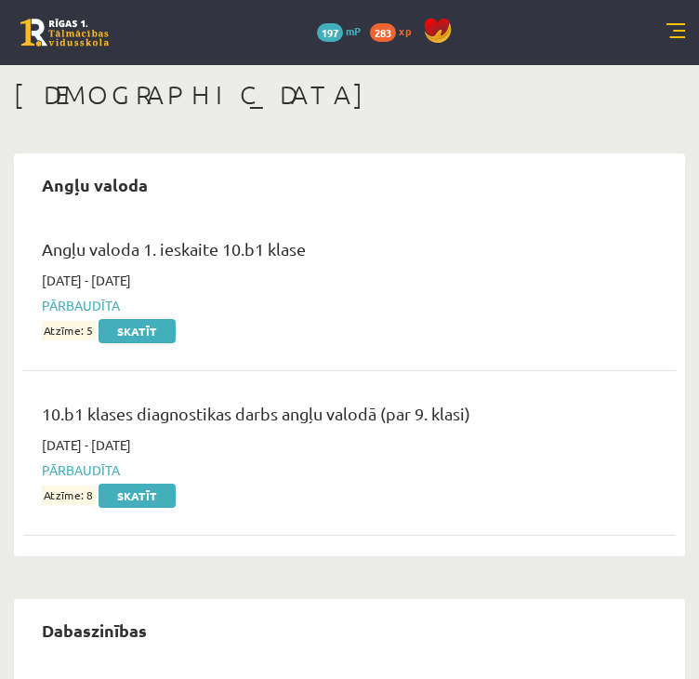
drag, startPoint x: 694, startPoint y: 46, endPoint x: 667, endPoint y: 46, distance: 27.0
click at [668, 46] on div "0 Dāvanas 197 mP 283 xp" at bounding box center [349, 32] width 699 height 65
click at [671, 26] on link at bounding box center [676, 32] width 19 height 19
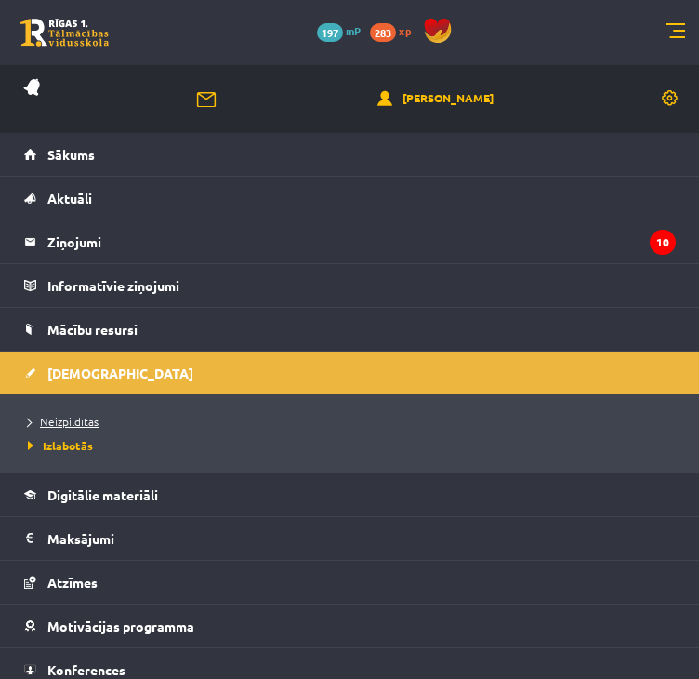
click at [50, 419] on span "Neizpildītās" at bounding box center [63, 421] width 71 height 15
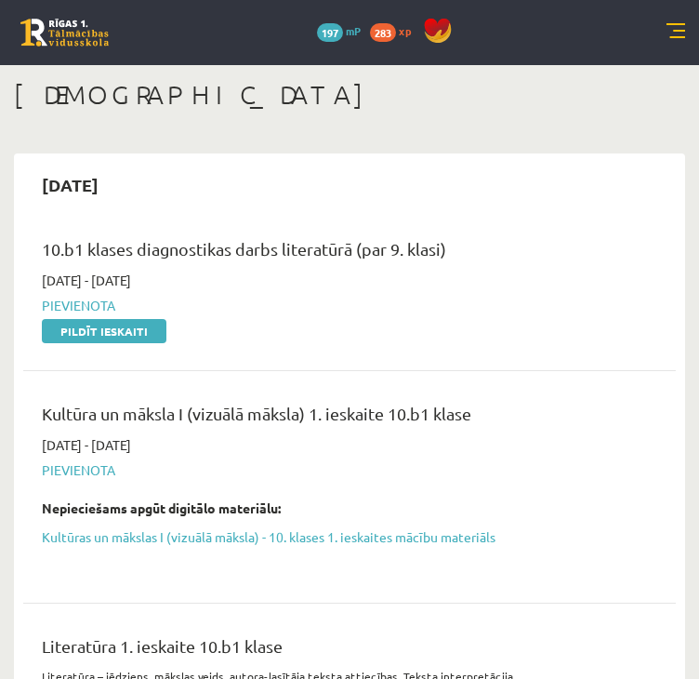
drag, startPoint x: 112, startPoint y: 339, endPoint x: 446, endPoint y: 100, distance: 411.9
click at [112, 339] on link "Pildīt ieskaiti" at bounding box center [104, 331] width 125 height 24
